Goal: Transaction & Acquisition: Purchase product/service

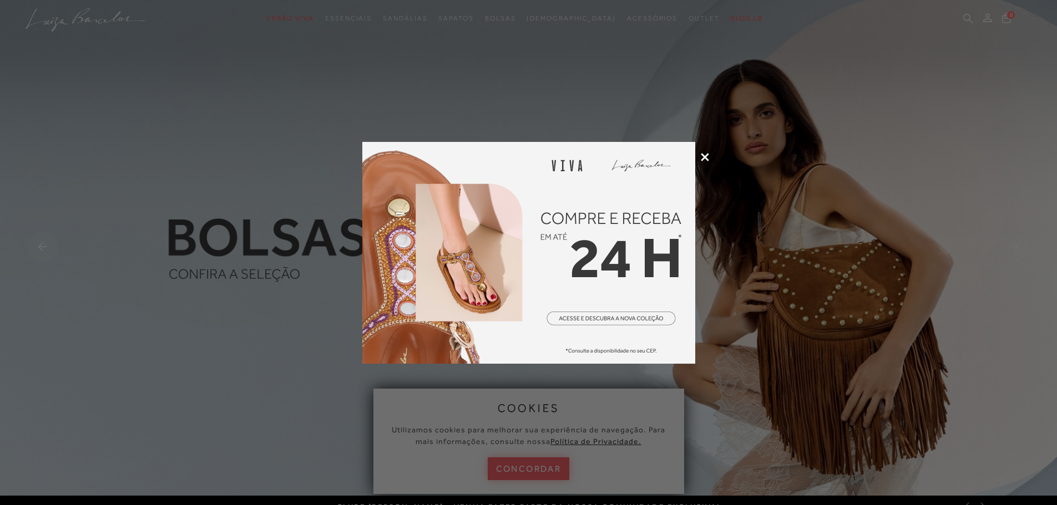
click at [703, 156] on icon at bounding box center [705, 157] width 8 height 8
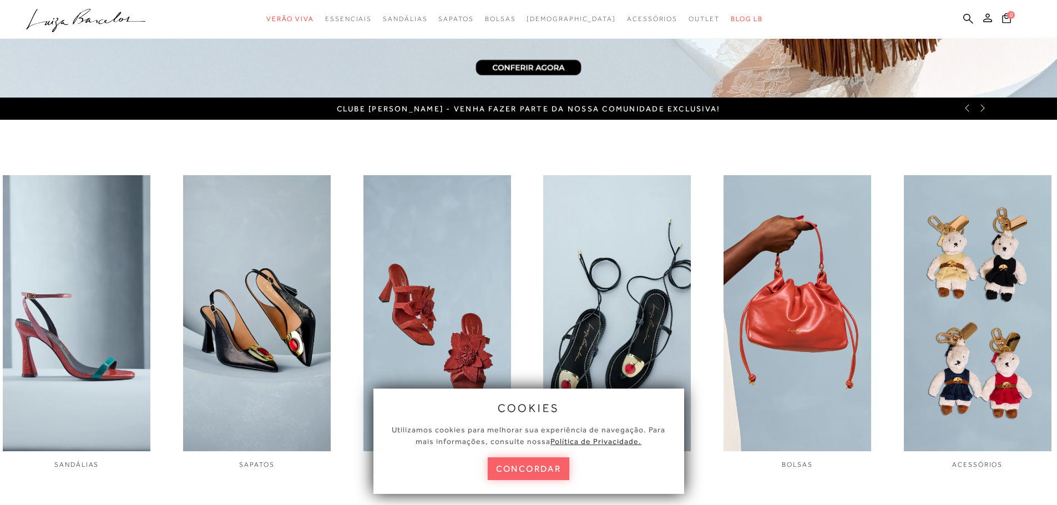
scroll to position [610, 0]
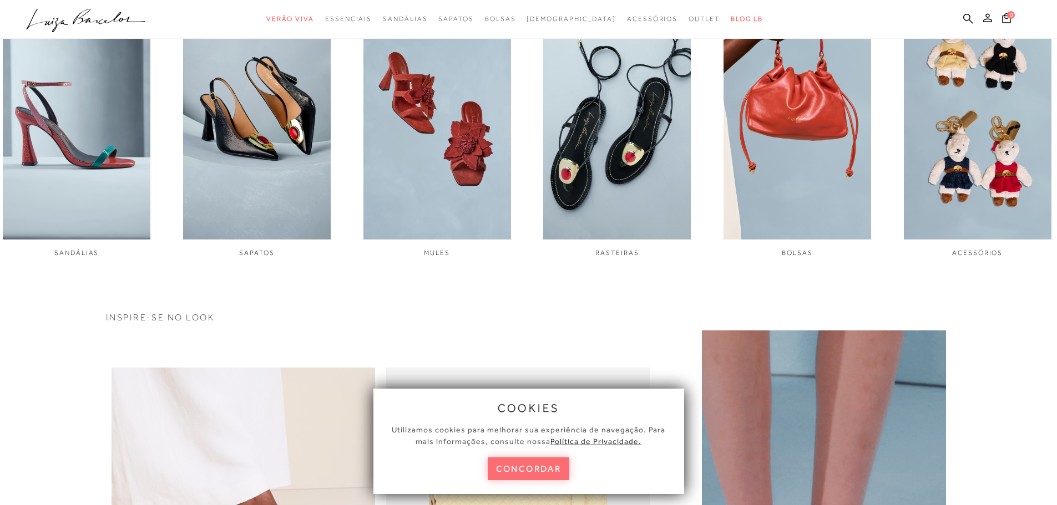
click at [545, 475] on button "concordar" at bounding box center [529, 469] width 82 height 23
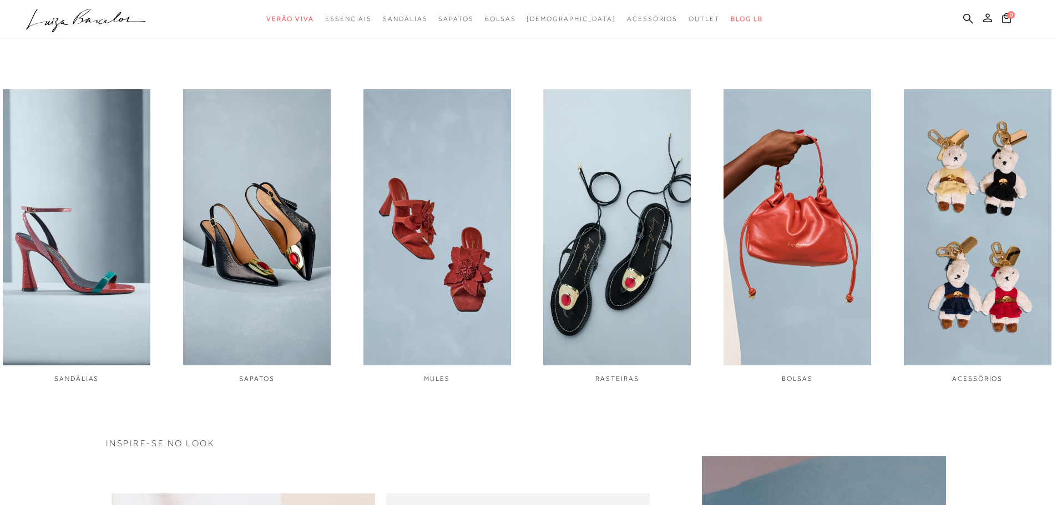
scroll to position [277, 0]
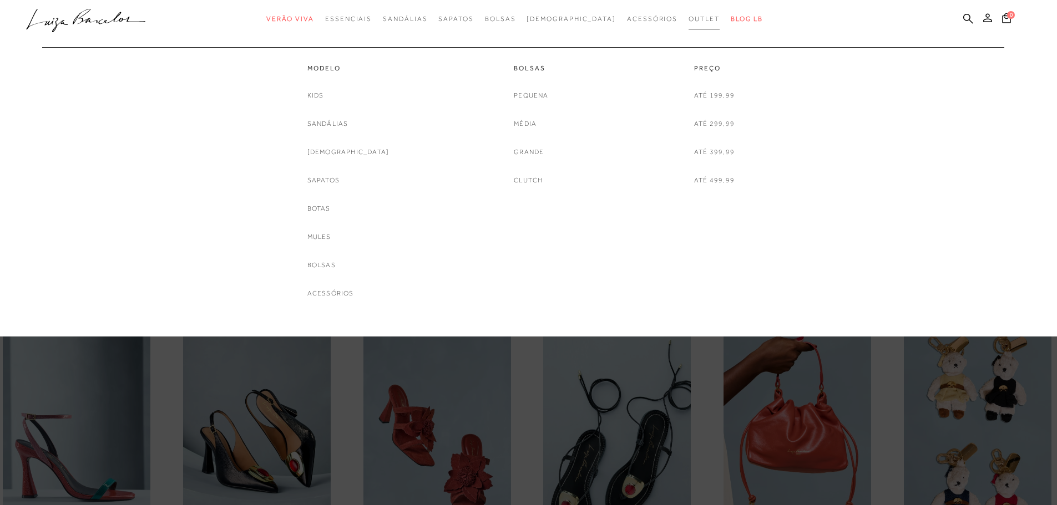
click at [688, 16] on span "Outlet" at bounding box center [703, 19] width 31 height 8
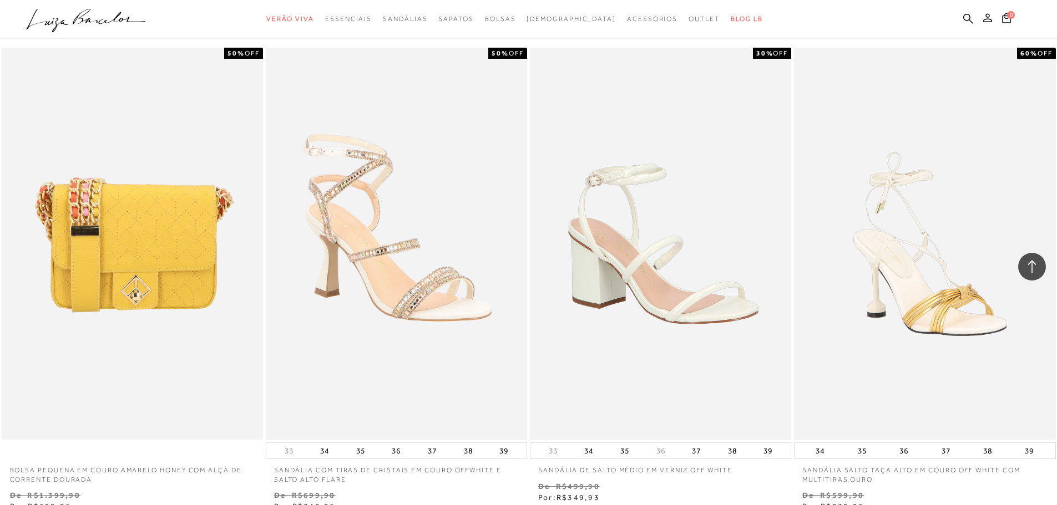
scroll to position [2774, 0]
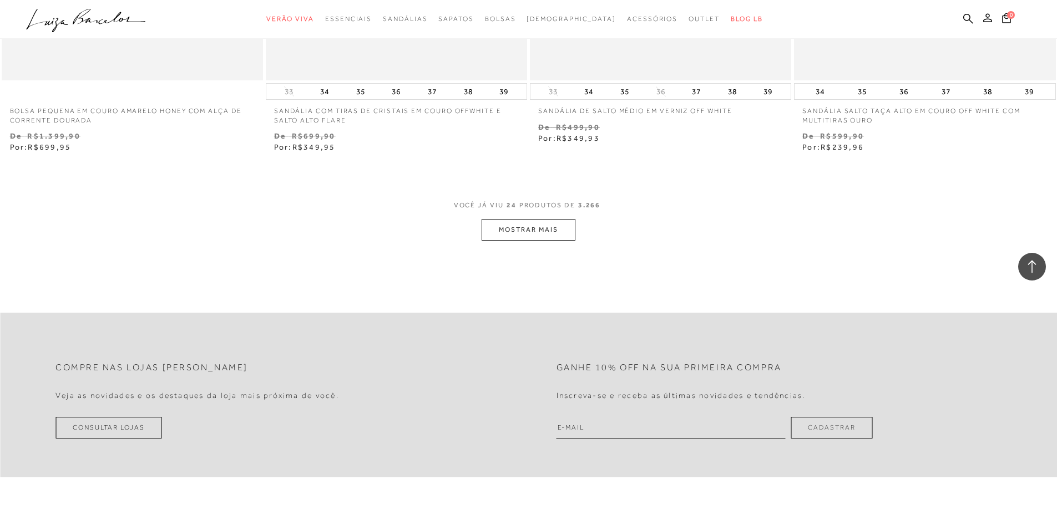
click at [507, 229] on button "MOSTRAR MAIS" at bounding box center [528, 230] width 93 height 22
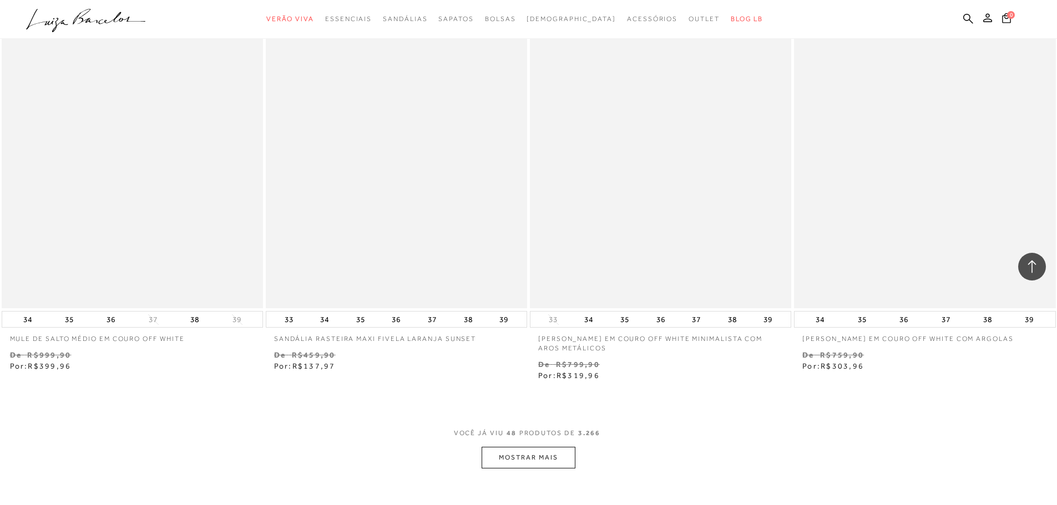
scroll to position [5271, 0]
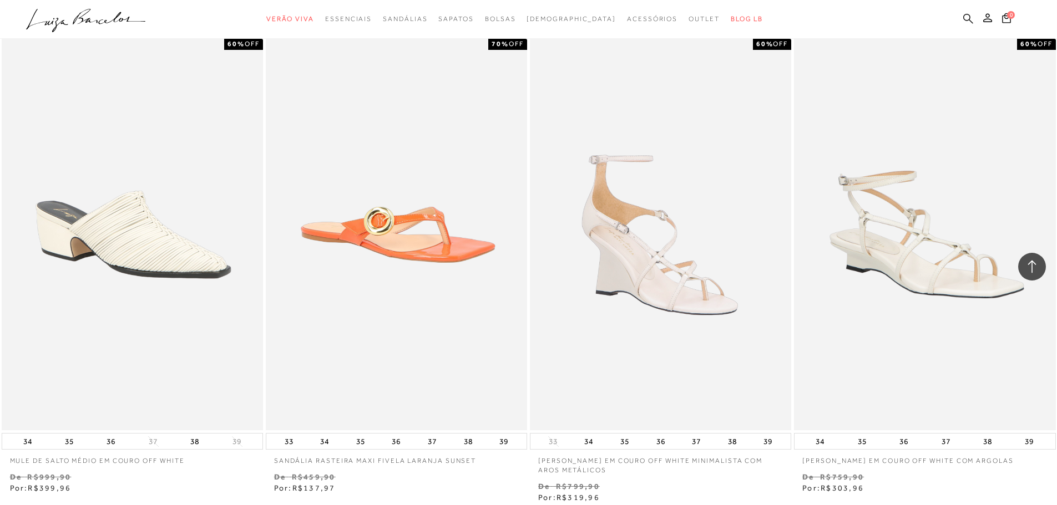
click at [964, 16] on icon at bounding box center [968, 18] width 10 height 10
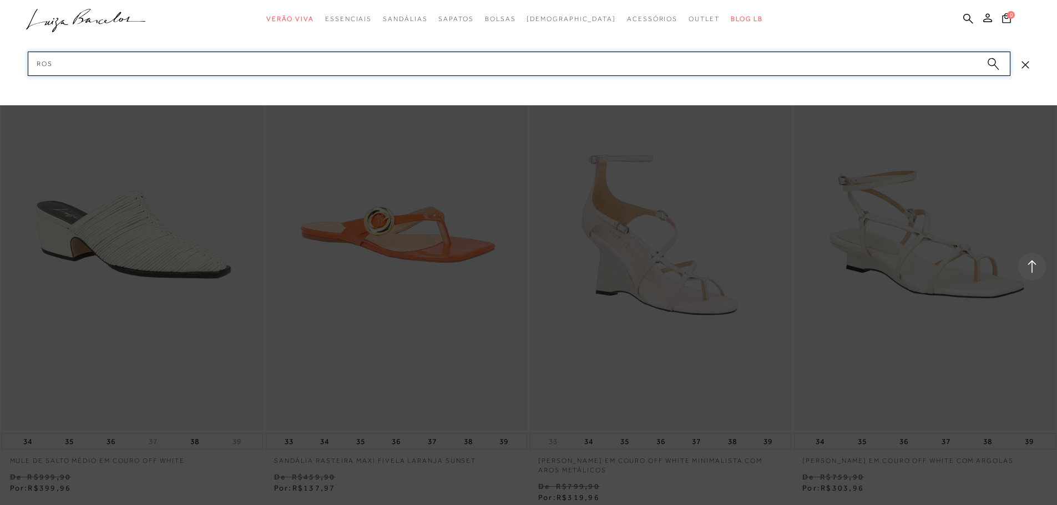
type input "rosa"
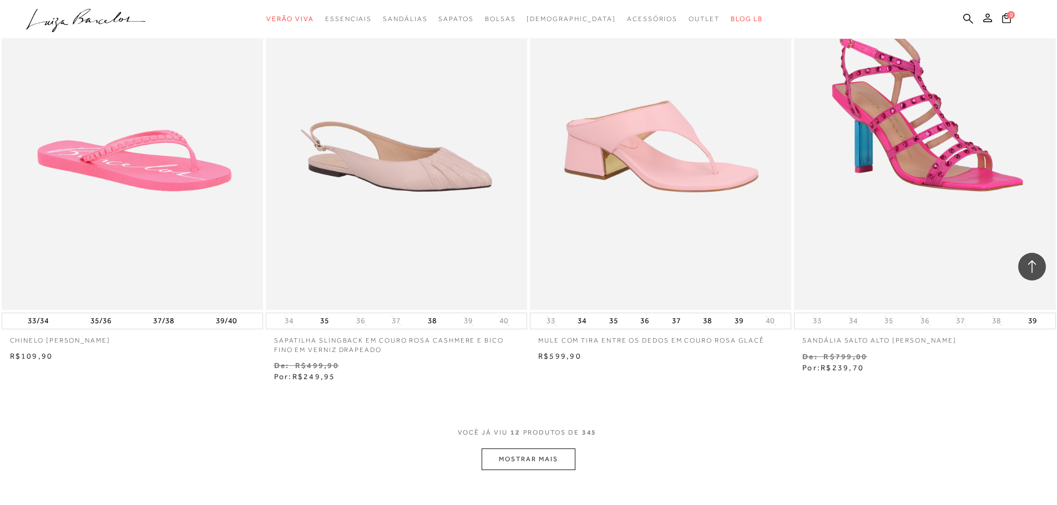
scroll to position [1276, 0]
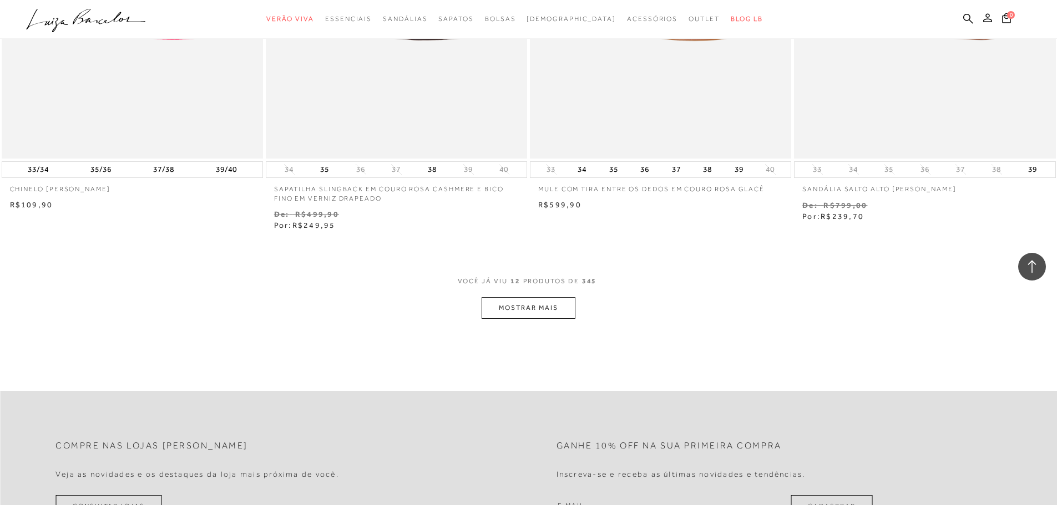
click at [523, 307] on button "MOSTRAR MAIS" at bounding box center [528, 308] width 93 height 22
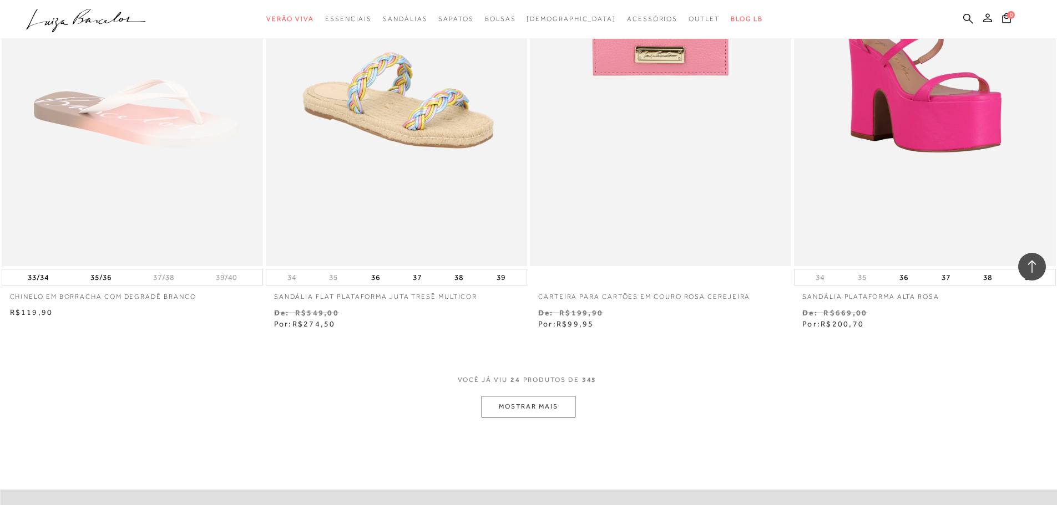
scroll to position [2608, 0]
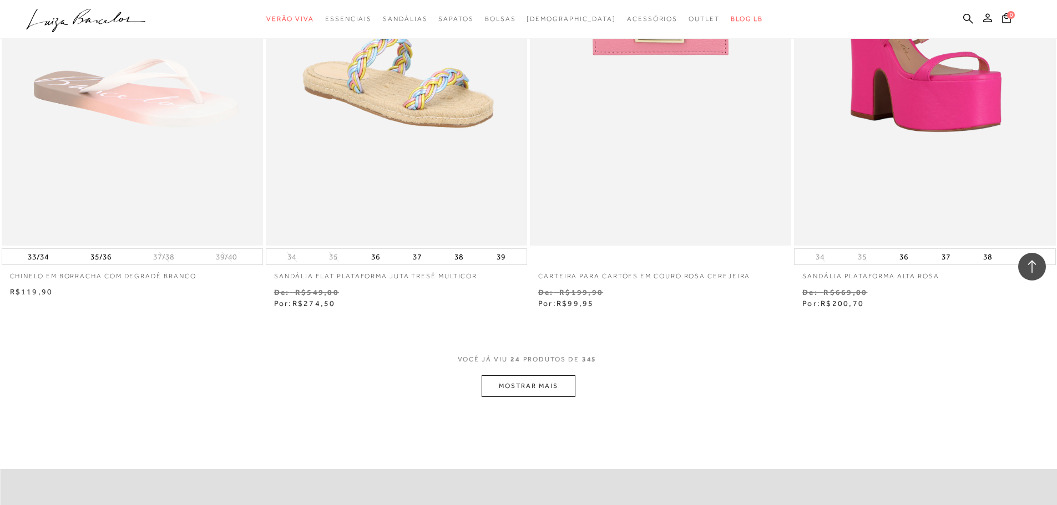
click at [528, 395] on button "MOSTRAR MAIS" at bounding box center [528, 387] width 93 height 22
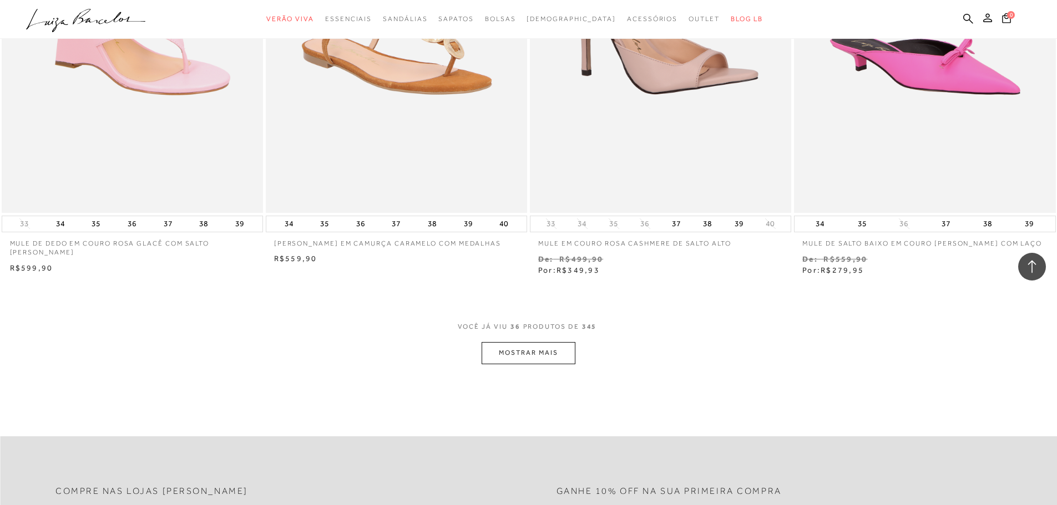
scroll to position [4327, 0]
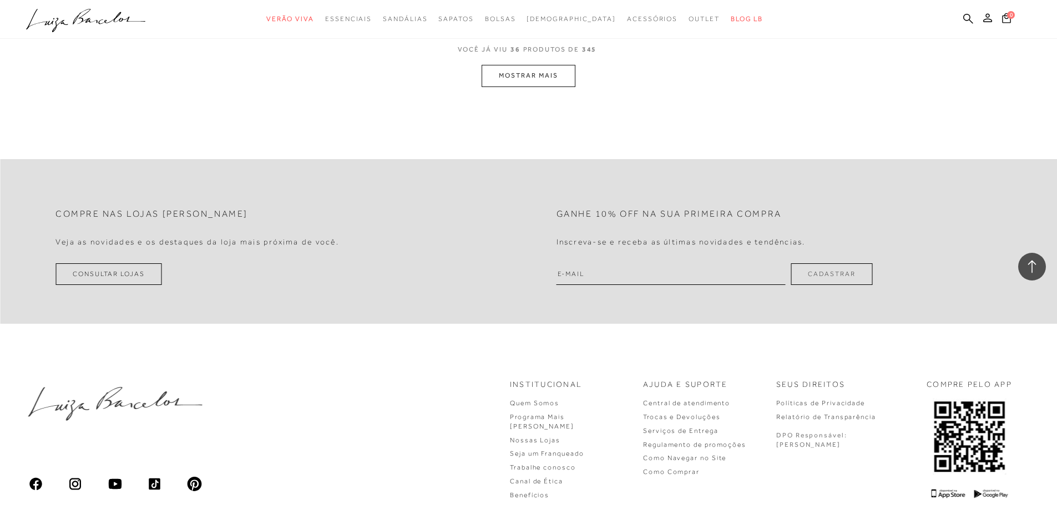
click at [513, 73] on button "MOSTRAR MAIS" at bounding box center [528, 76] width 93 height 22
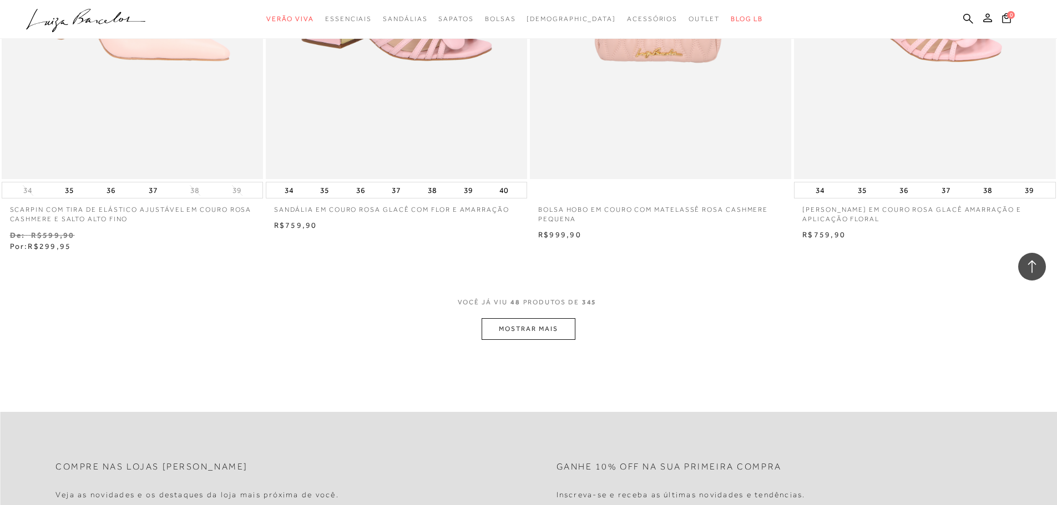
scroll to position [5382, 0]
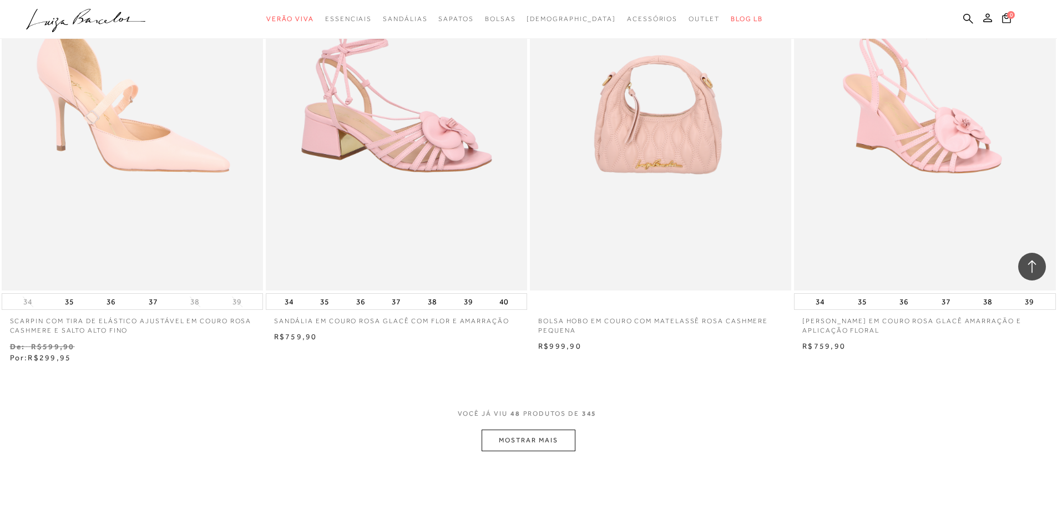
click at [552, 439] on button "MOSTRAR MAIS" at bounding box center [528, 441] width 93 height 22
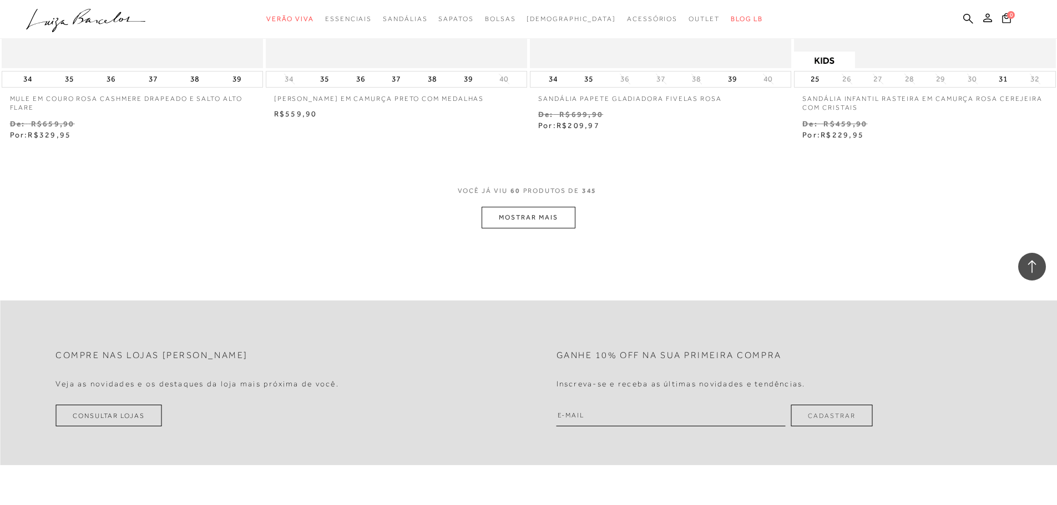
scroll to position [7134, 0]
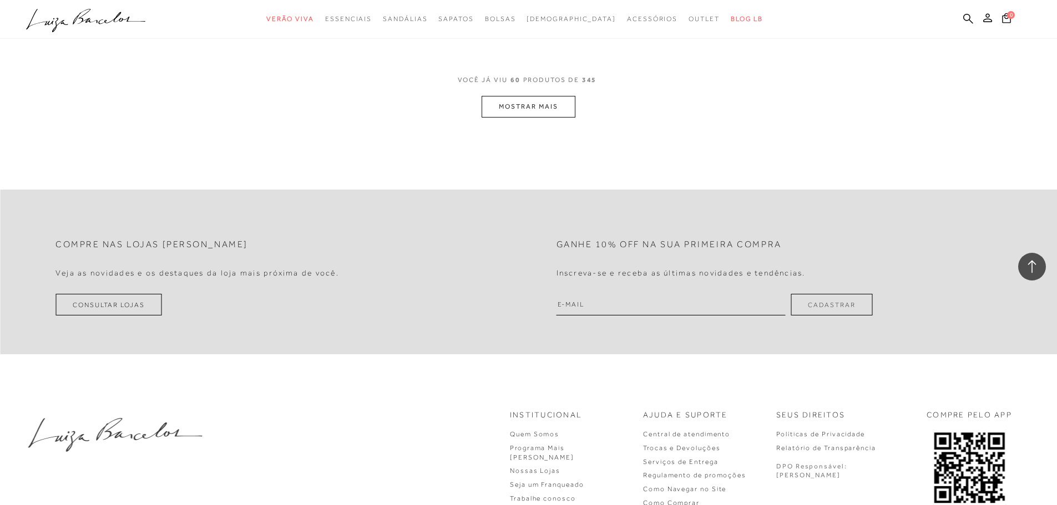
click at [543, 110] on button "MOSTRAR MAIS" at bounding box center [528, 107] width 93 height 22
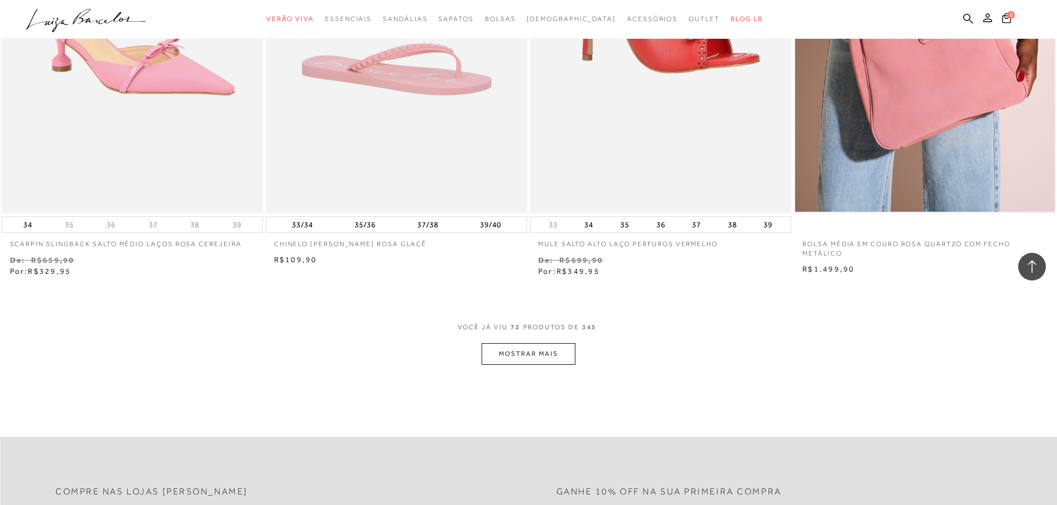
scroll to position [8299, 0]
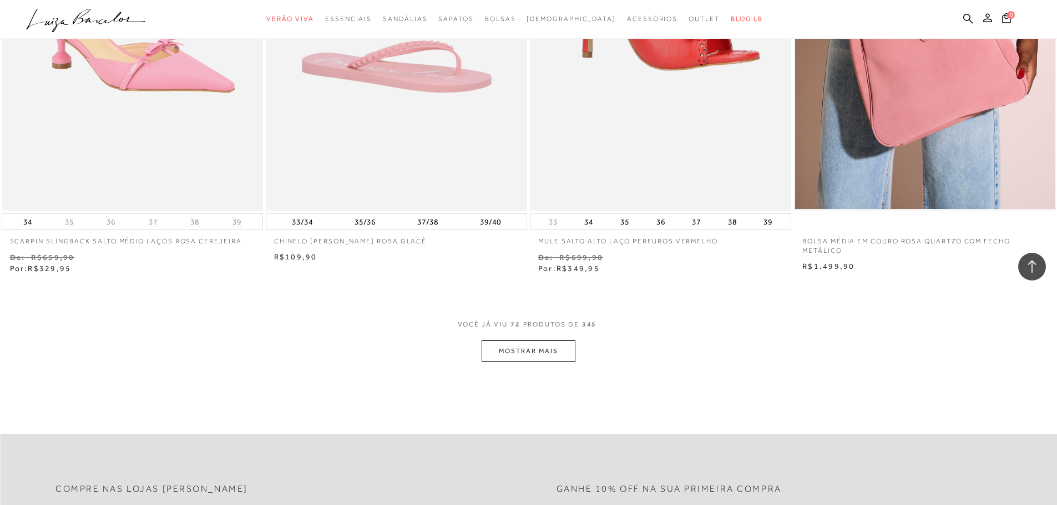
click at [540, 347] on button "MOSTRAR MAIS" at bounding box center [528, 352] width 93 height 22
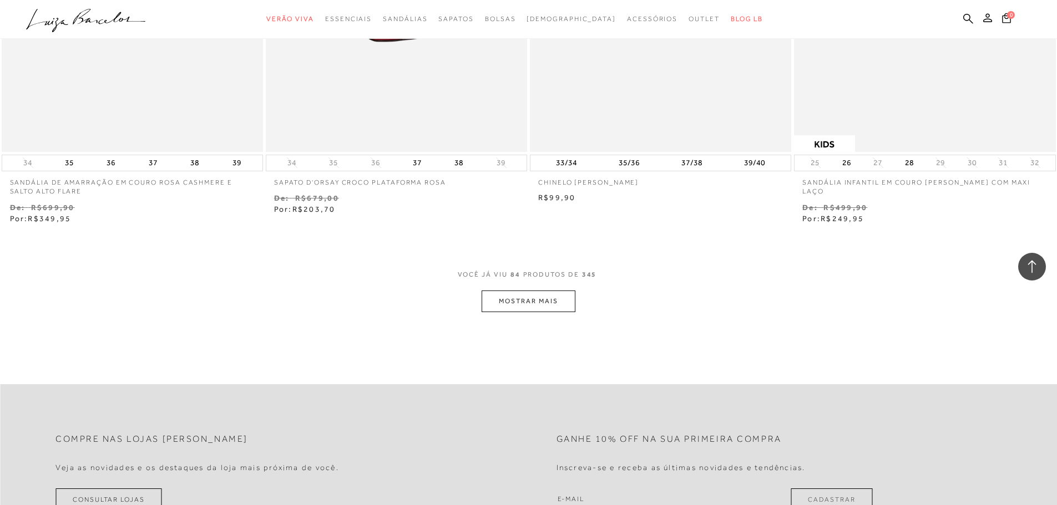
scroll to position [9797, 0]
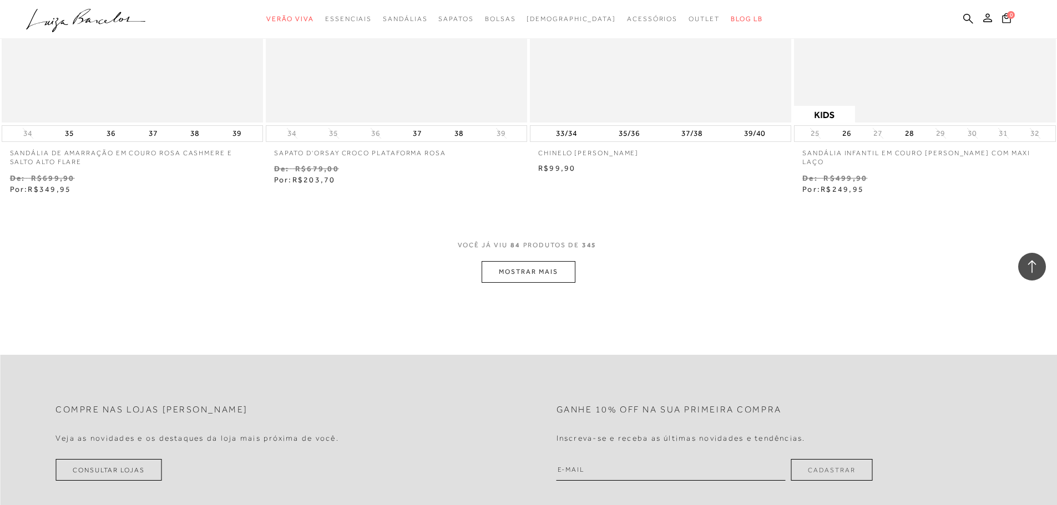
click at [524, 274] on button "MOSTRAR MAIS" at bounding box center [528, 272] width 93 height 22
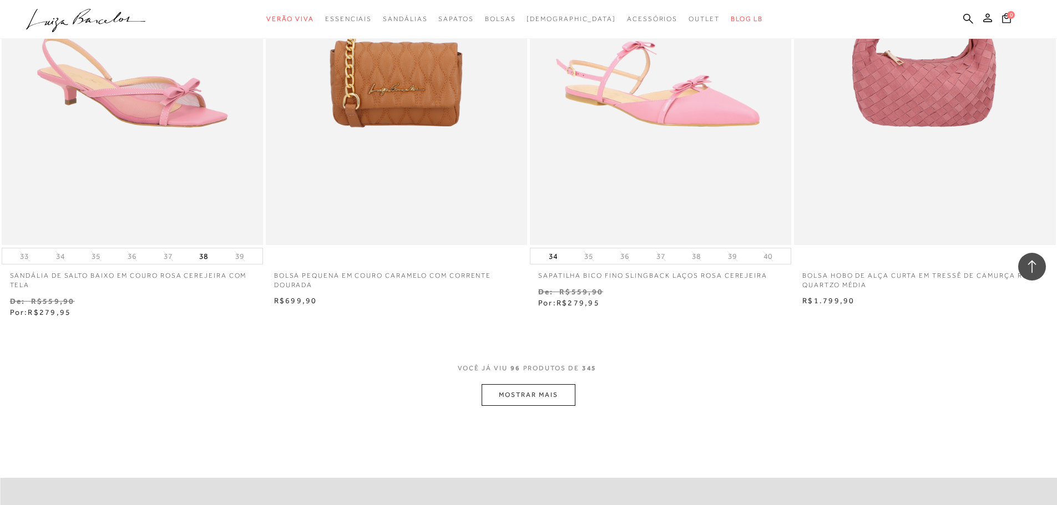
scroll to position [11226, 0]
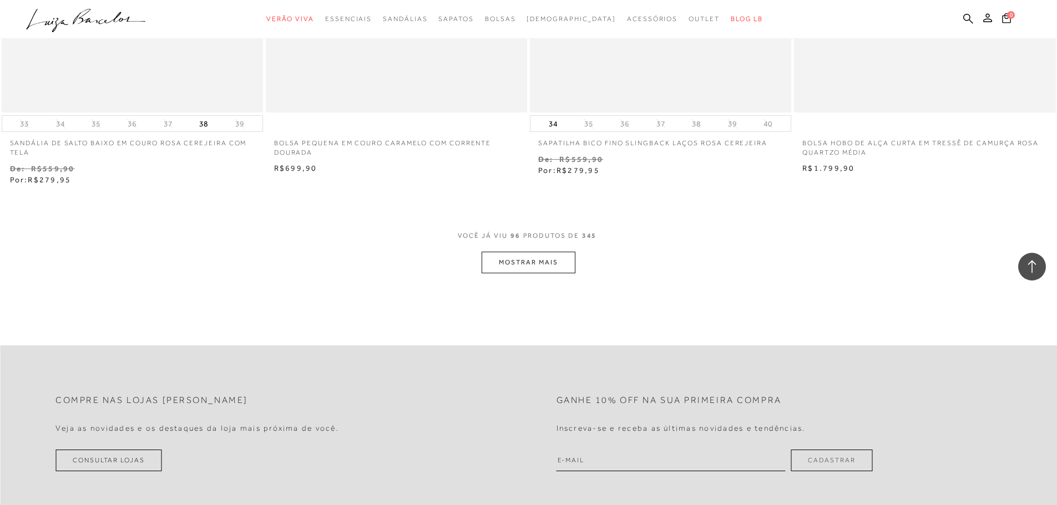
click at [557, 258] on button "MOSTRAR MAIS" at bounding box center [528, 263] width 93 height 22
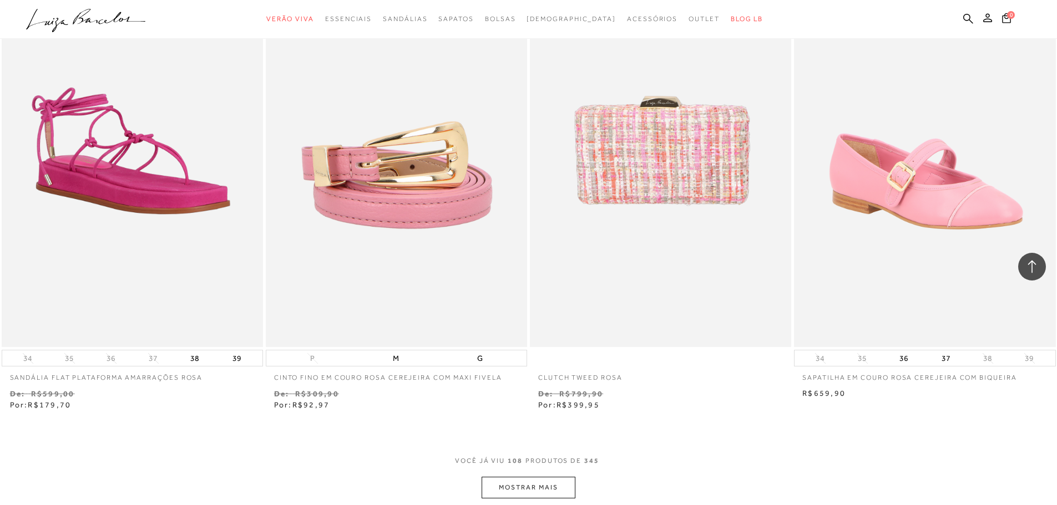
scroll to position [12696, 0]
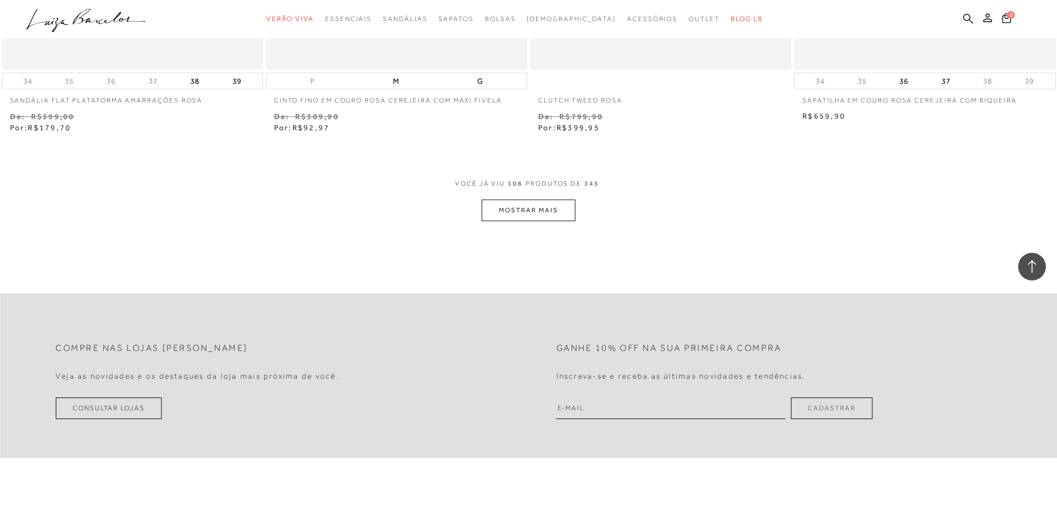
click at [521, 211] on button "MOSTRAR MAIS" at bounding box center [528, 211] width 93 height 22
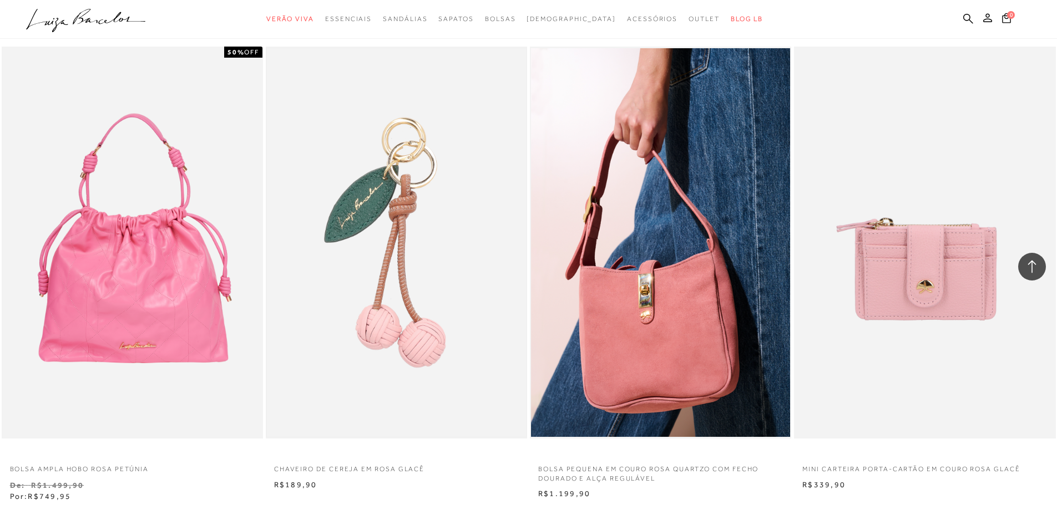
scroll to position [14070, 0]
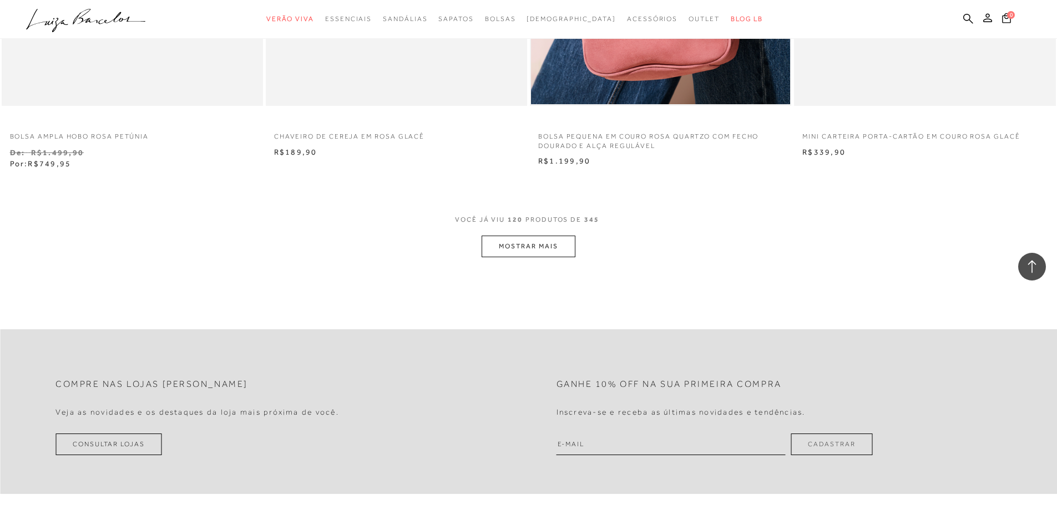
drag, startPoint x: 585, startPoint y: 242, endPoint x: 574, endPoint y: 244, distance: 11.8
click at [580, 244] on div "VOCê JÁ VIU 120 PRODUTOS DE 345 MOSTRAR MAIS" at bounding box center [528, 236] width 1057 height 42
click at [551, 242] on button "MOSTRAR MAIS" at bounding box center [528, 247] width 93 height 22
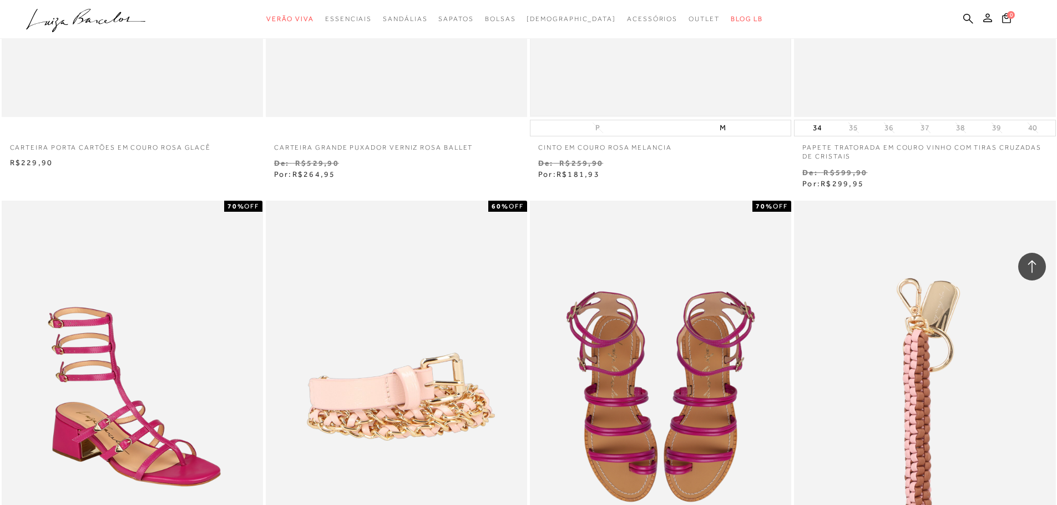
scroll to position [12992, 0]
